Goal: Navigation & Orientation: Find specific page/section

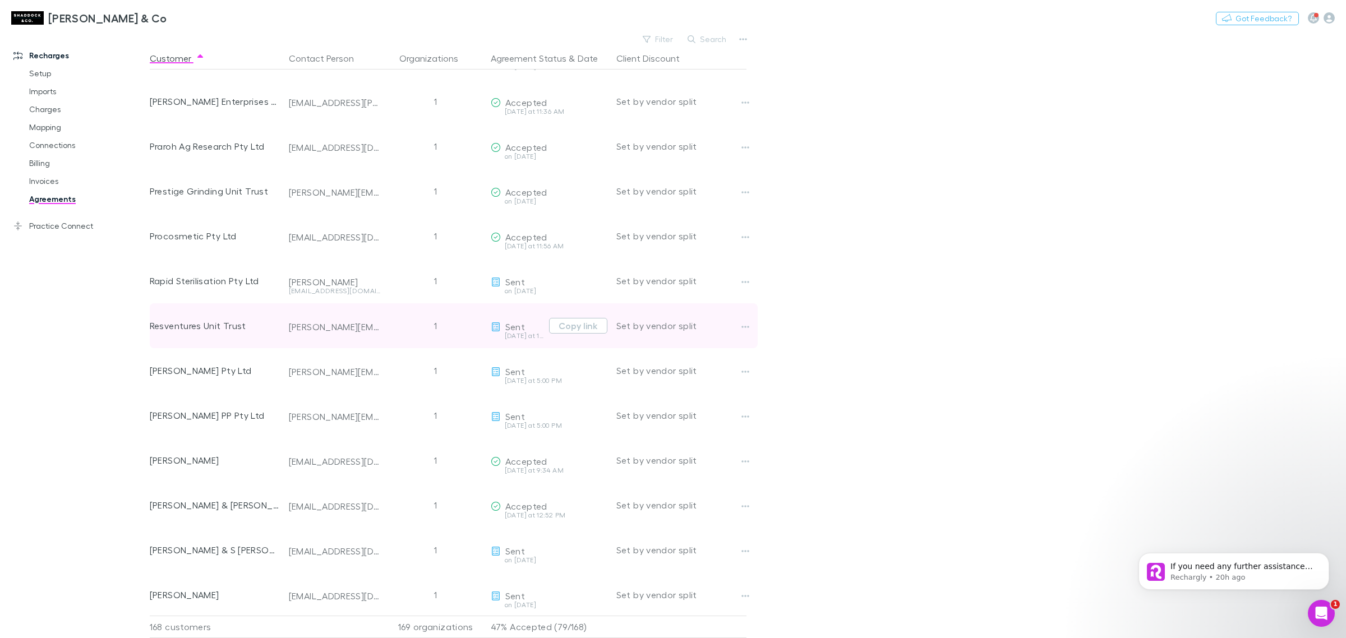
scroll to position [5881, 0]
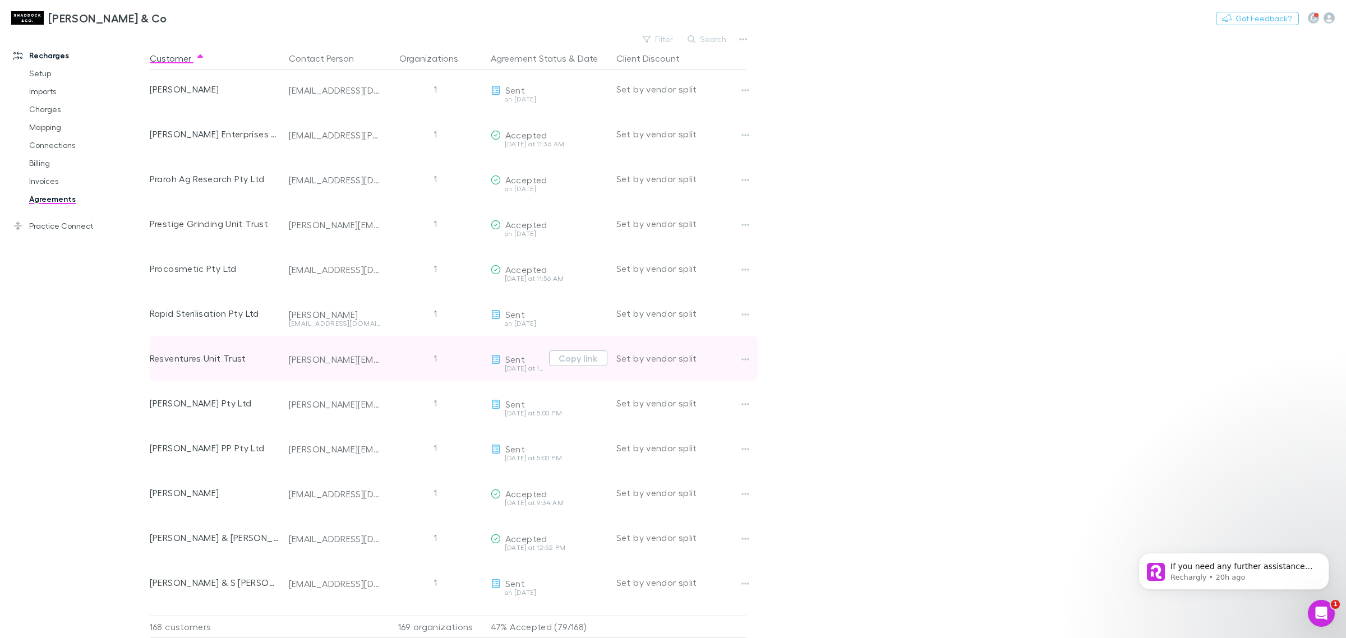
click at [188, 354] on div "Resventures Unit Trust" at bounding box center [215, 358] width 130 height 45
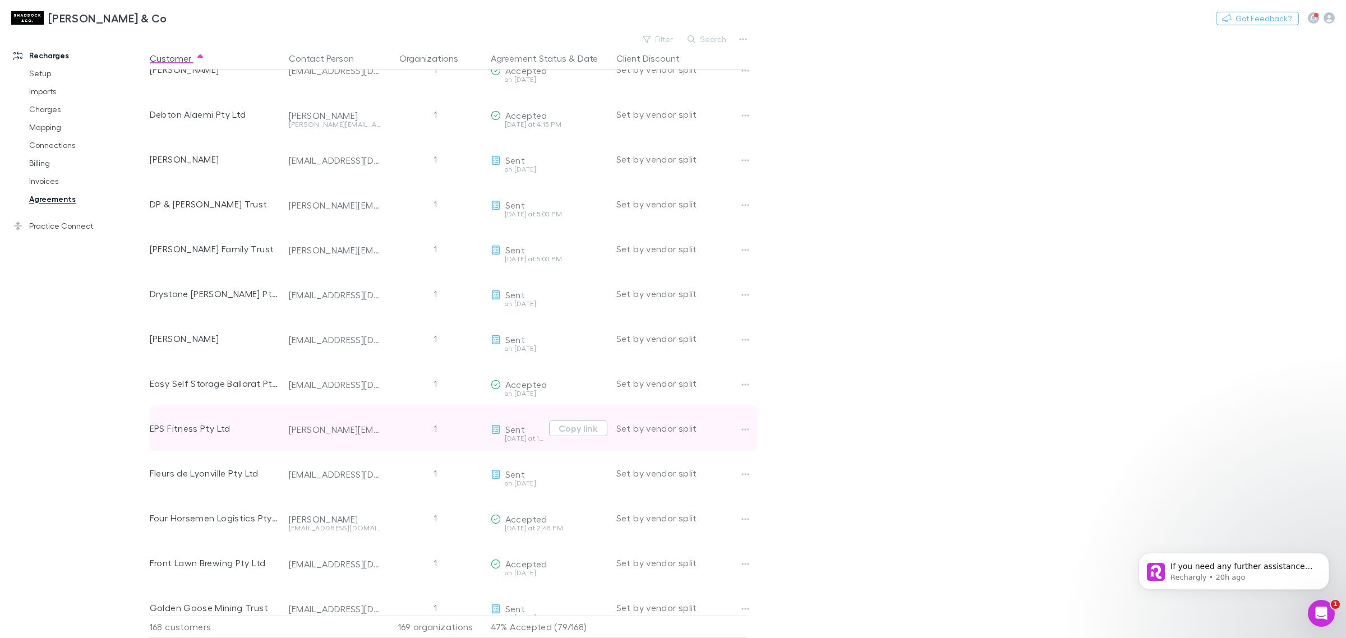
scroll to position [1885, 0]
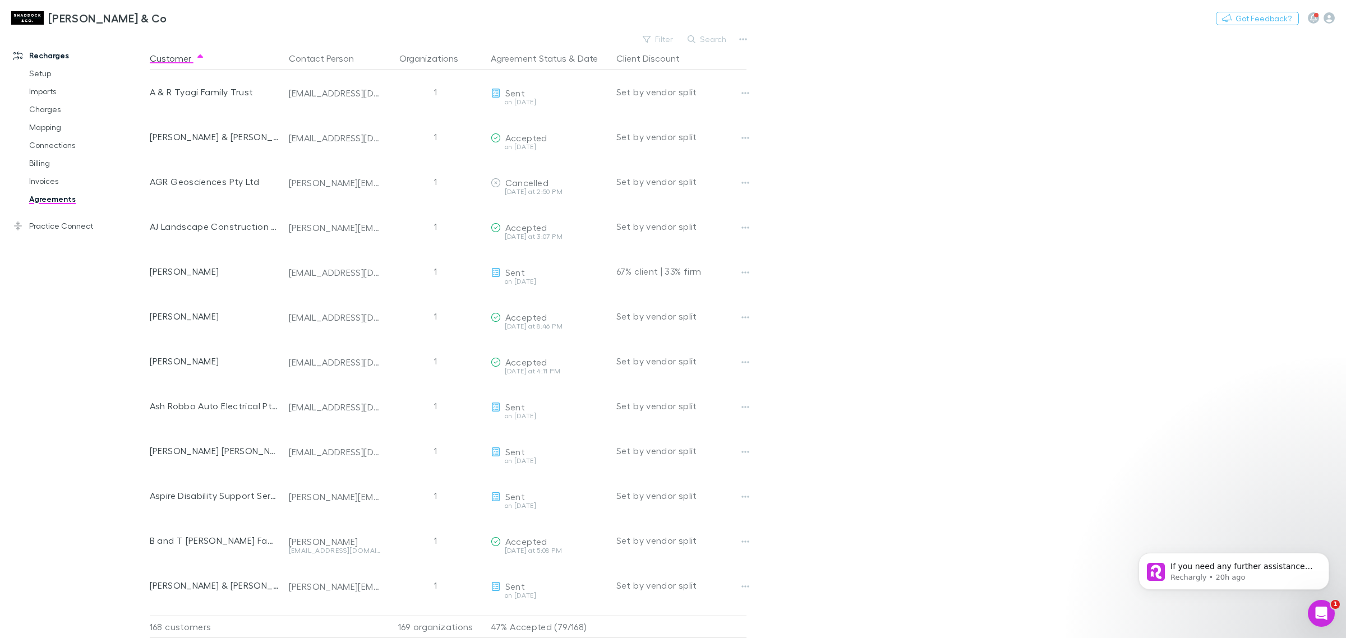
click at [93, 320] on div "Recharges Setup Imports Charges Mapping Connections Billing Invoices Agreements…" at bounding box center [80, 333] width 160 height 596
